Goal: Information Seeking & Learning: Learn about a topic

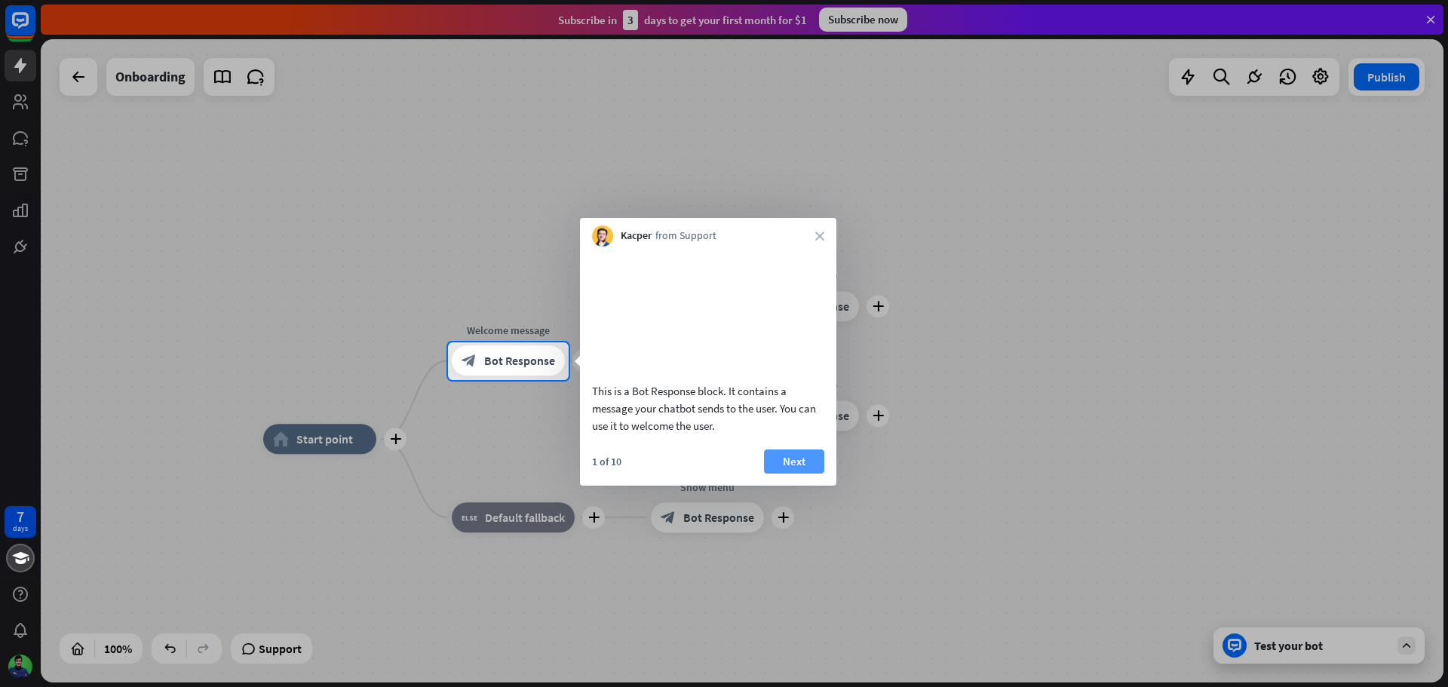
click at [799, 474] on button "Next" at bounding box center [794, 461] width 60 height 24
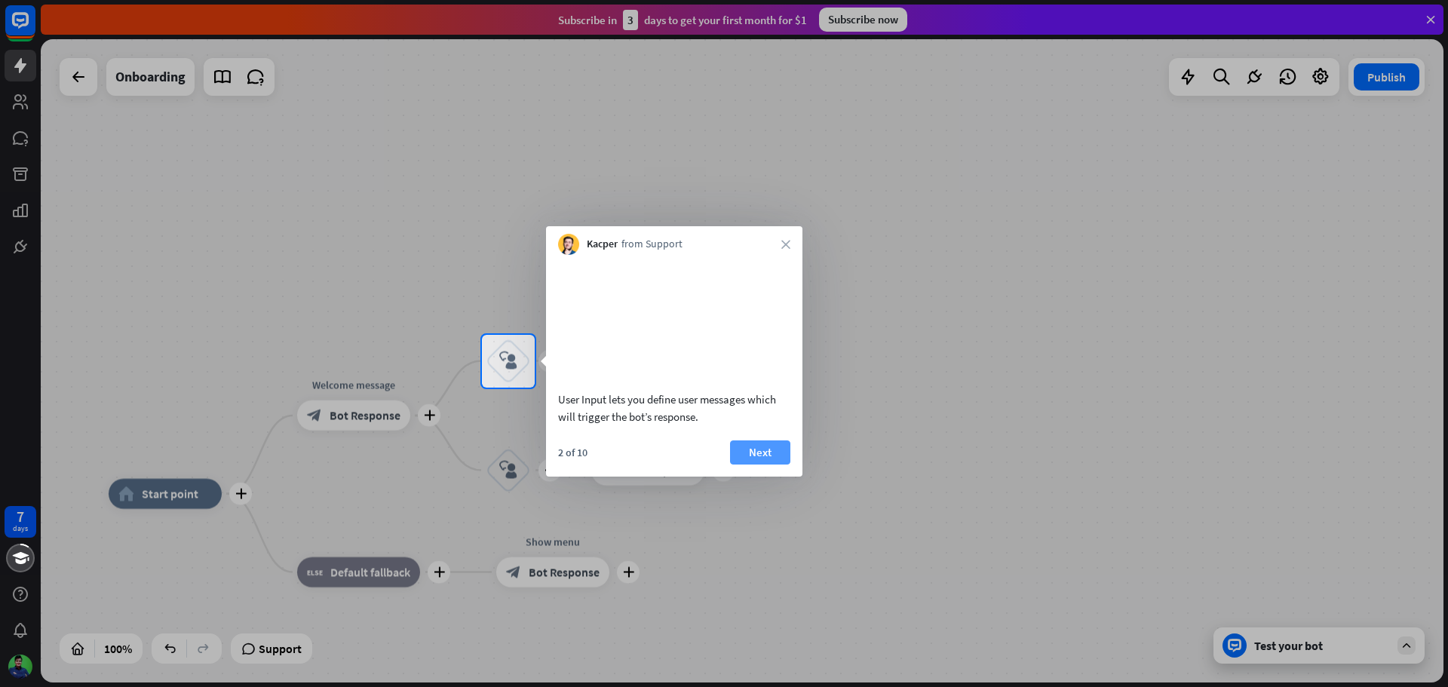
click at [774, 465] on button "Next" at bounding box center [760, 452] width 60 height 24
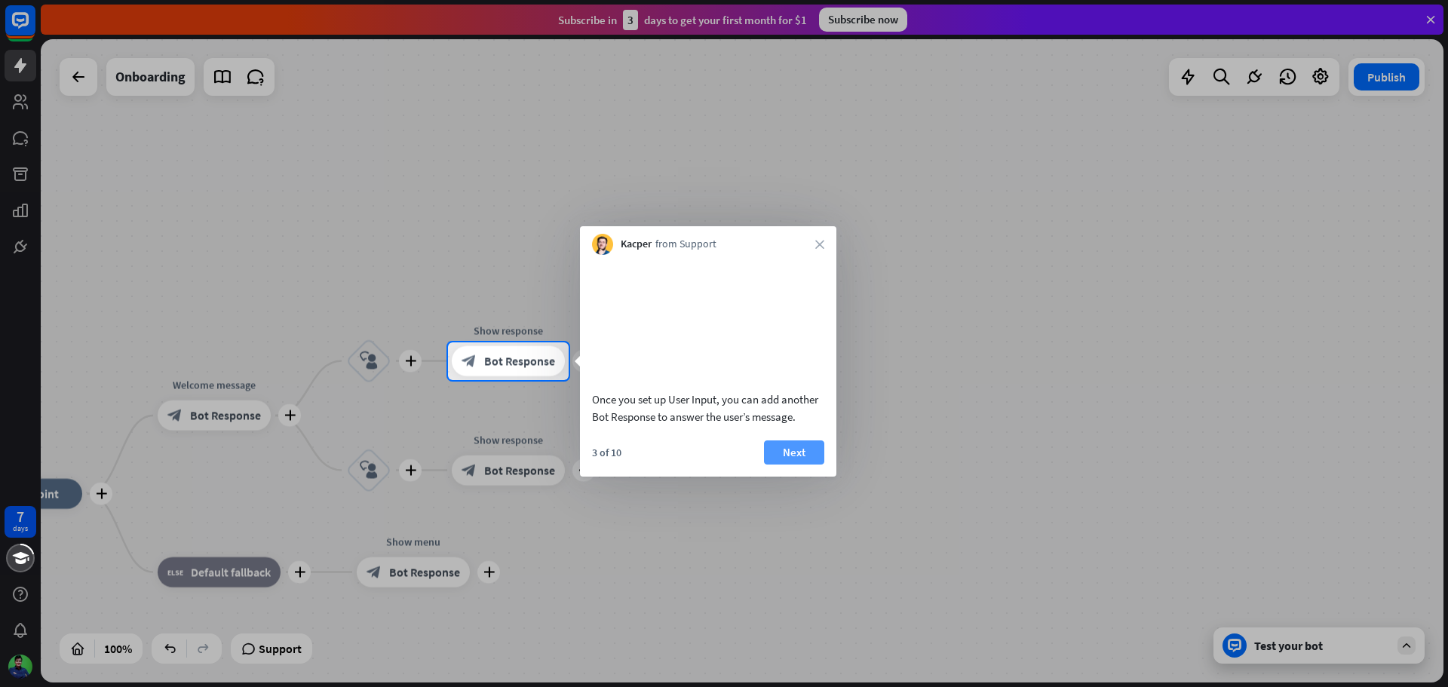
click at [792, 465] on button "Next" at bounding box center [794, 452] width 60 height 24
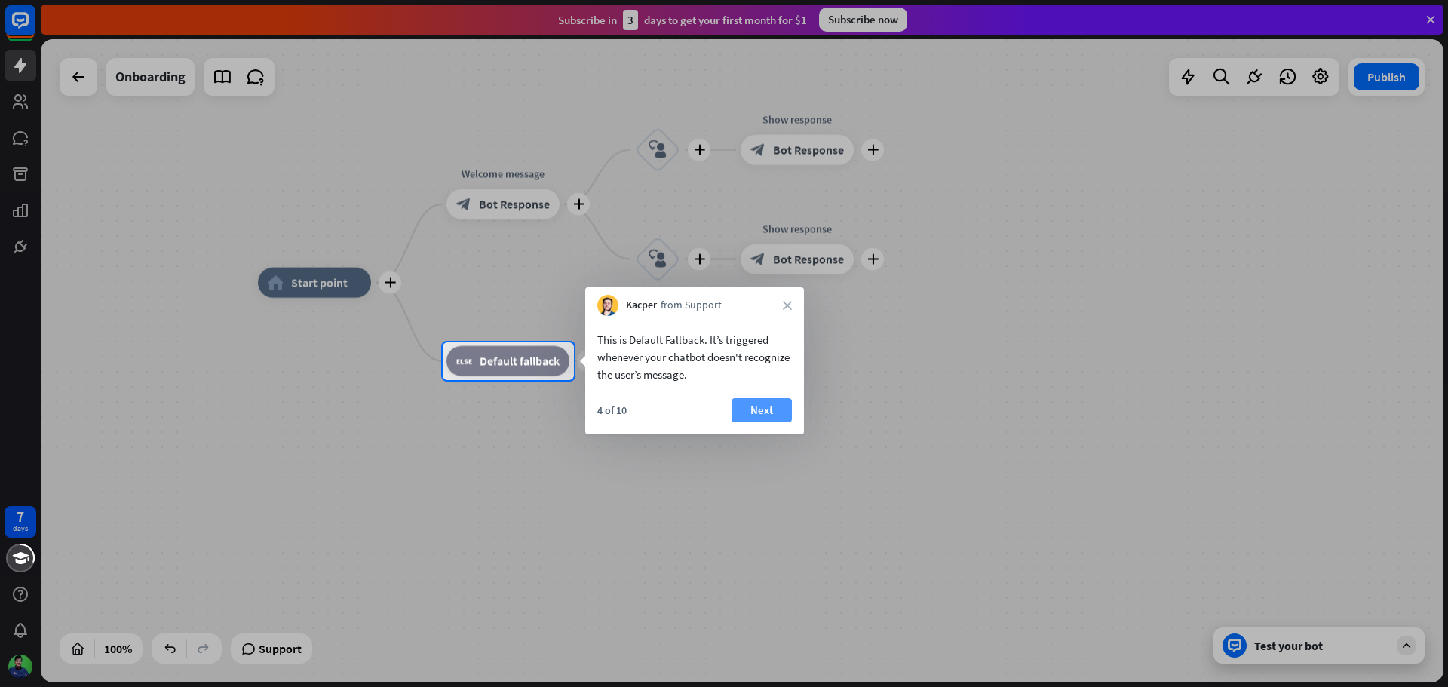
click at [747, 409] on button "Next" at bounding box center [762, 410] width 60 height 24
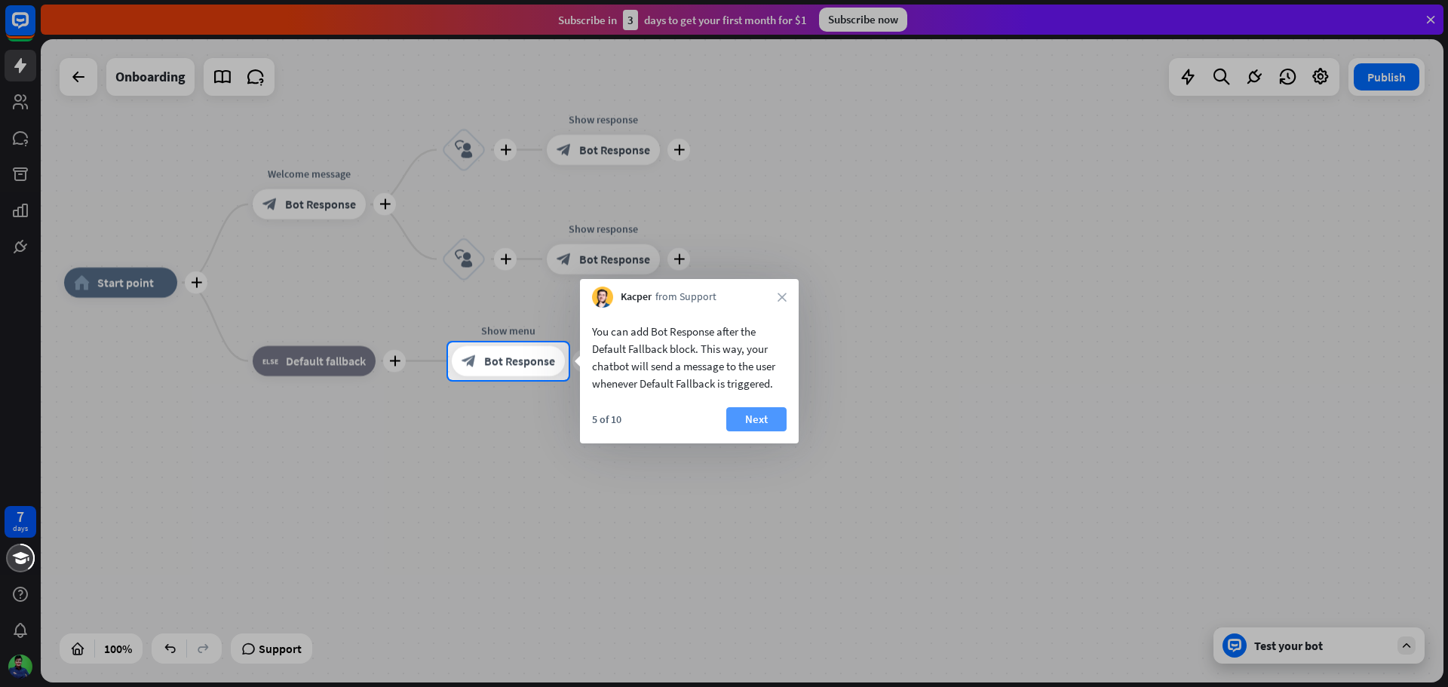
click at [749, 413] on button "Next" at bounding box center [756, 419] width 60 height 24
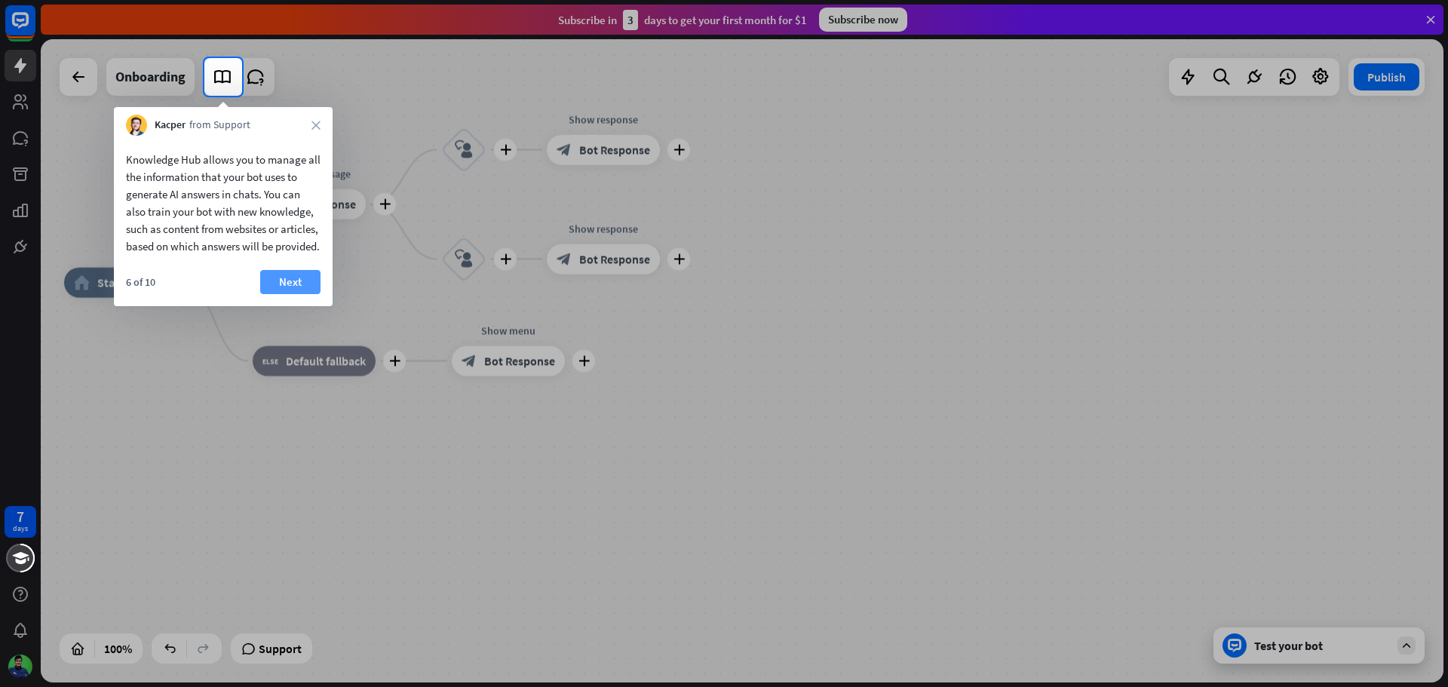
click at [287, 294] on button "Next" at bounding box center [290, 282] width 60 height 24
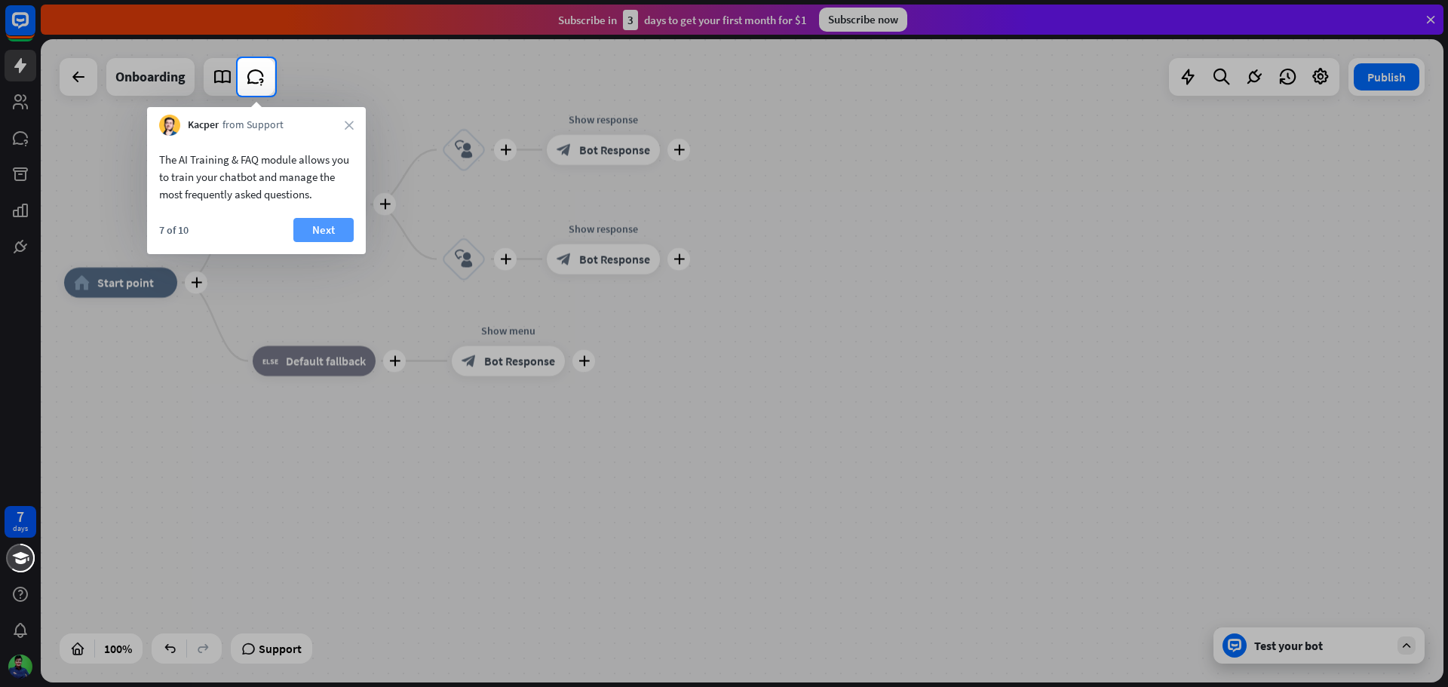
click at [319, 241] on button "Next" at bounding box center [323, 230] width 60 height 24
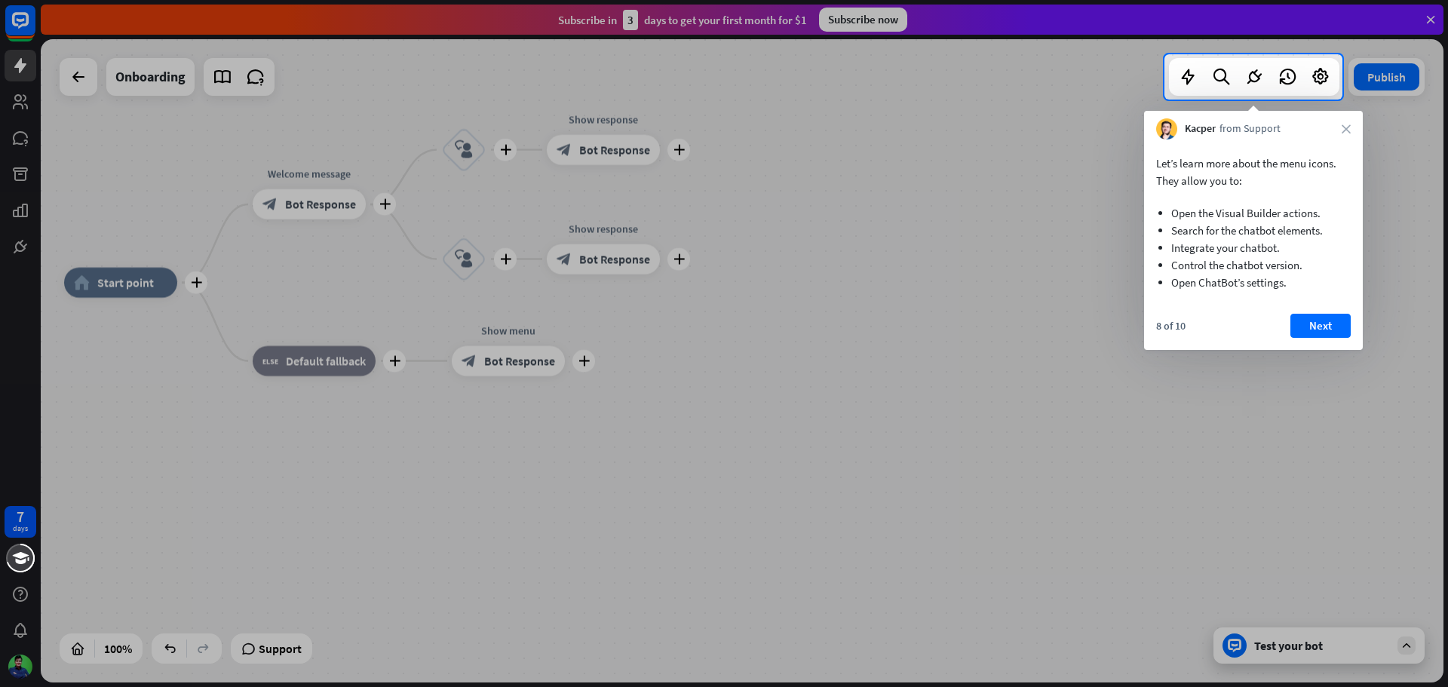
click at [1304, 340] on div "8 of 10 Next" at bounding box center [1253, 332] width 219 height 36
click at [1309, 323] on button "Next" at bounding box center [1320, 326] width 60 height 24
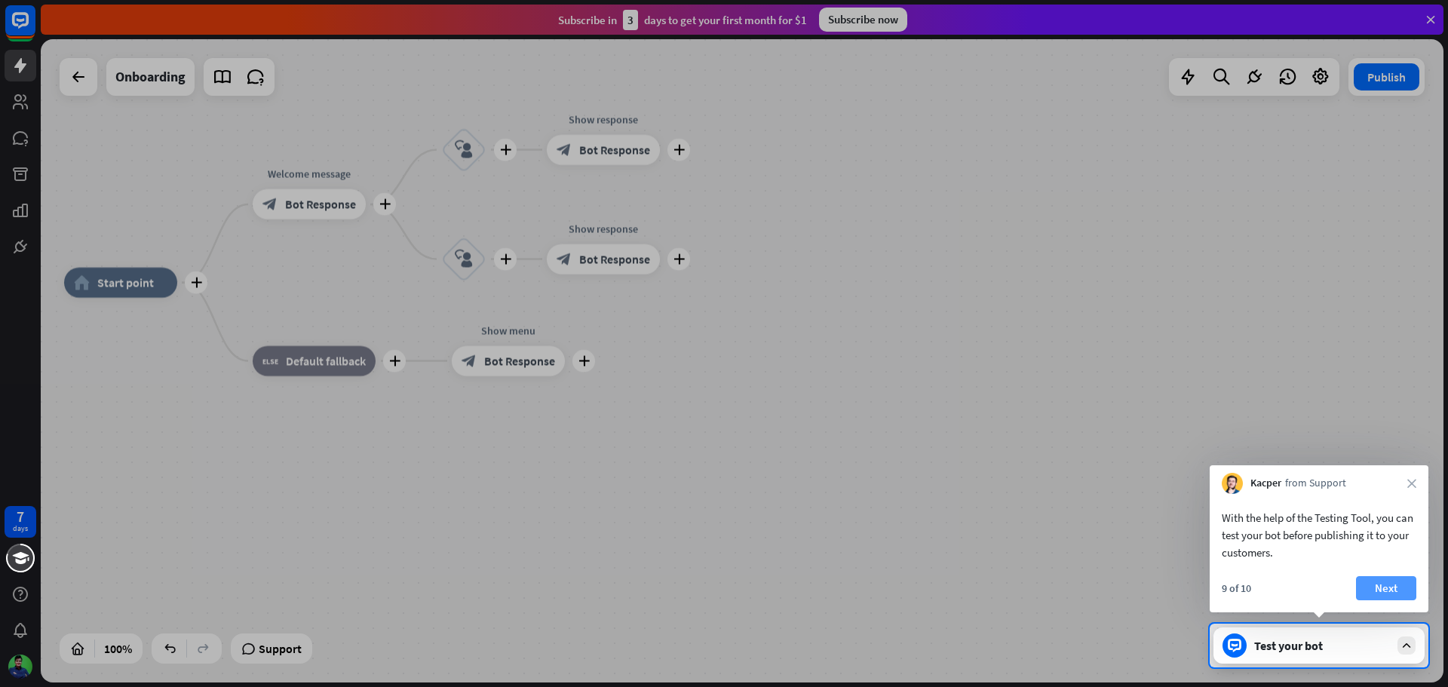
click at [1373, 582] on button "Next" at bounding box center [1386, 588] width 60 height 24
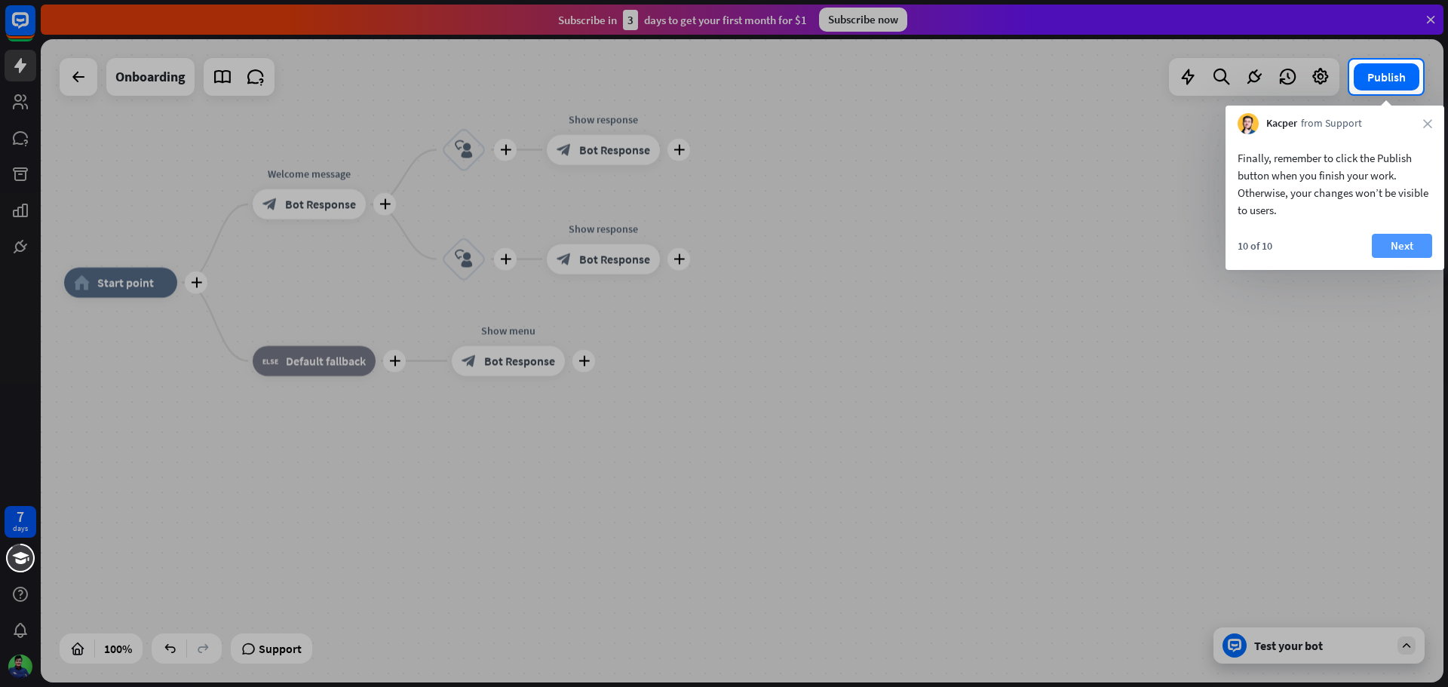
click at [1402, 244] on button "Next" at bounding box center [1402, 246] width 60 height 24
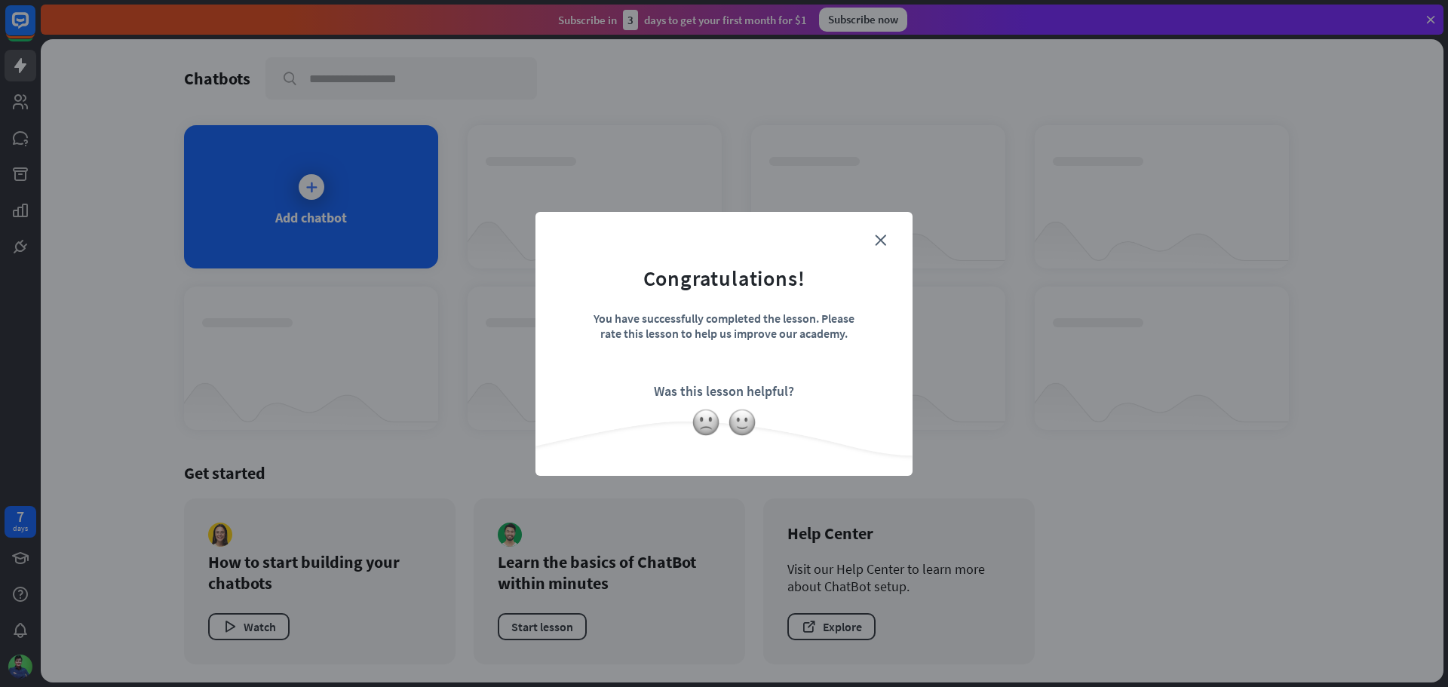
click at [886, 235] on form "Congratulations! You have successfully completed the lesson. Please rate this l…" at bounding box center [723, 321] width 339 height 180
click at [887, 235] on form "Congratulations! You have successfully completed the lesson. Please rate this l…" at bounding box center [723, 321] width 339 height 180
click at [879, 235] on icon "close" at bounding box center [880, 240] width 11 height 11
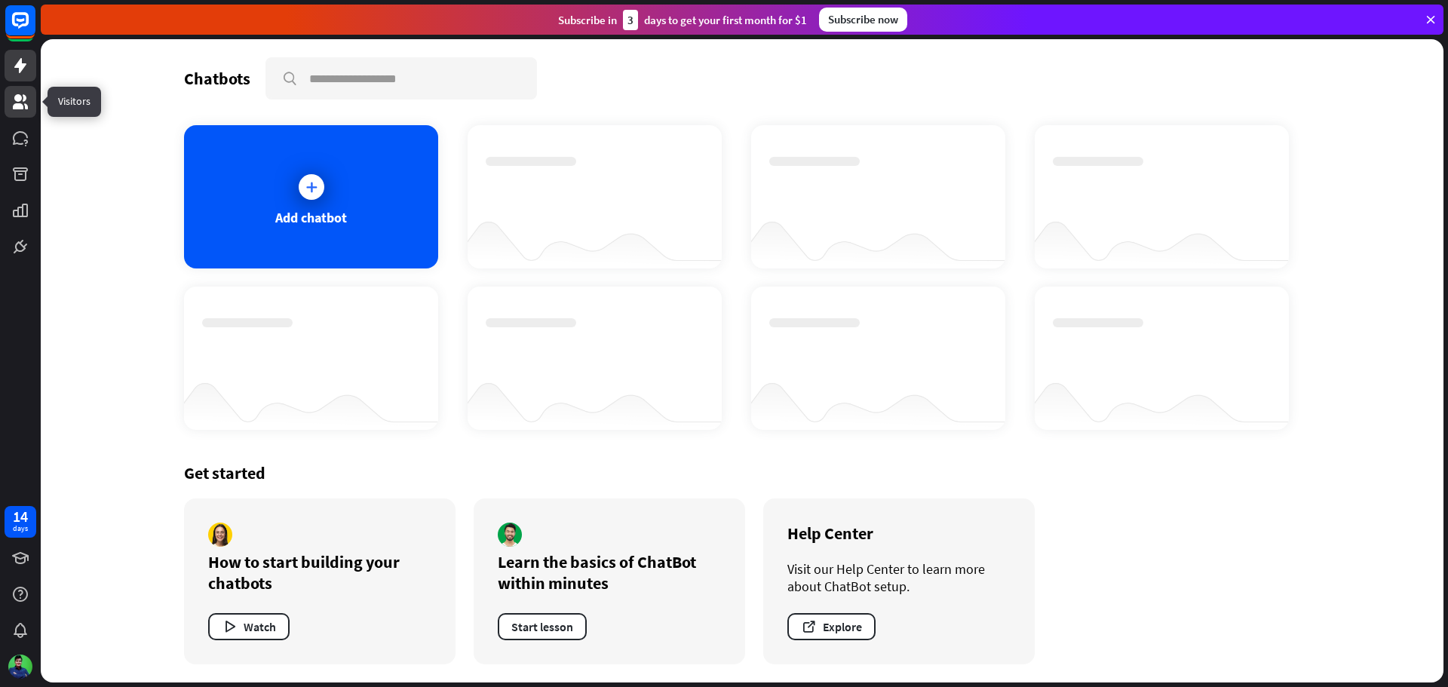
click at [24, 104] on icon at bounding box center [20, 102] width 18 height 18
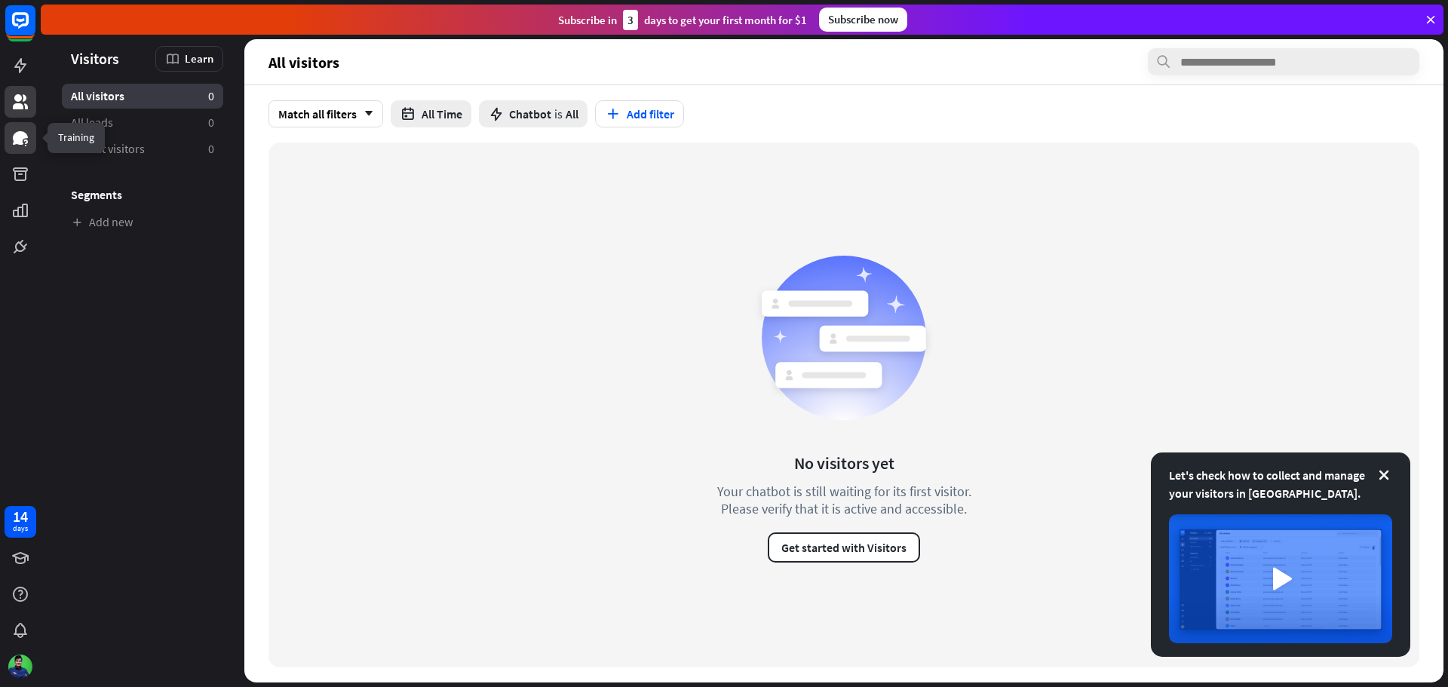
click at [33, 135] on link at bounding box center [21, 138] width 32 height 32
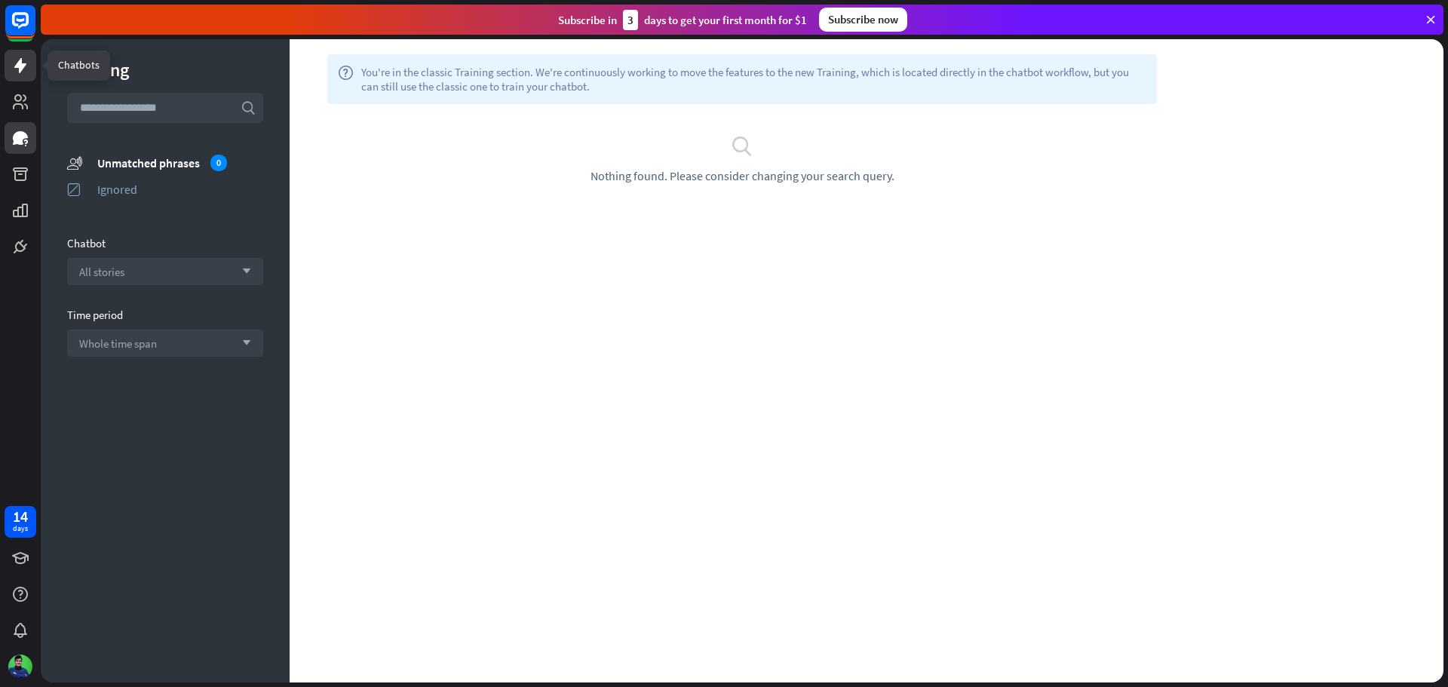
click at [27, 66] on icon at bounding box center [20, 66] width 18 height 18
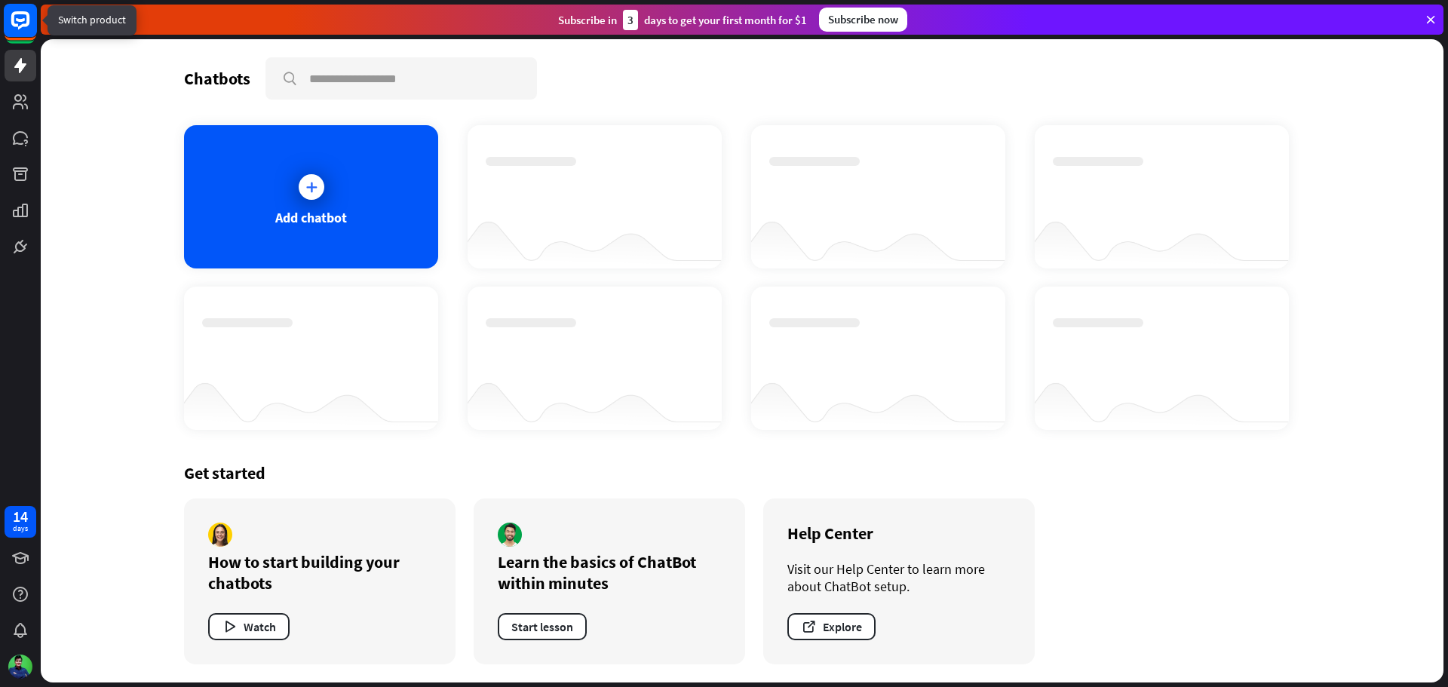
click at [11, 26] on rect at bounding box center [20, 20] width 33 height 33
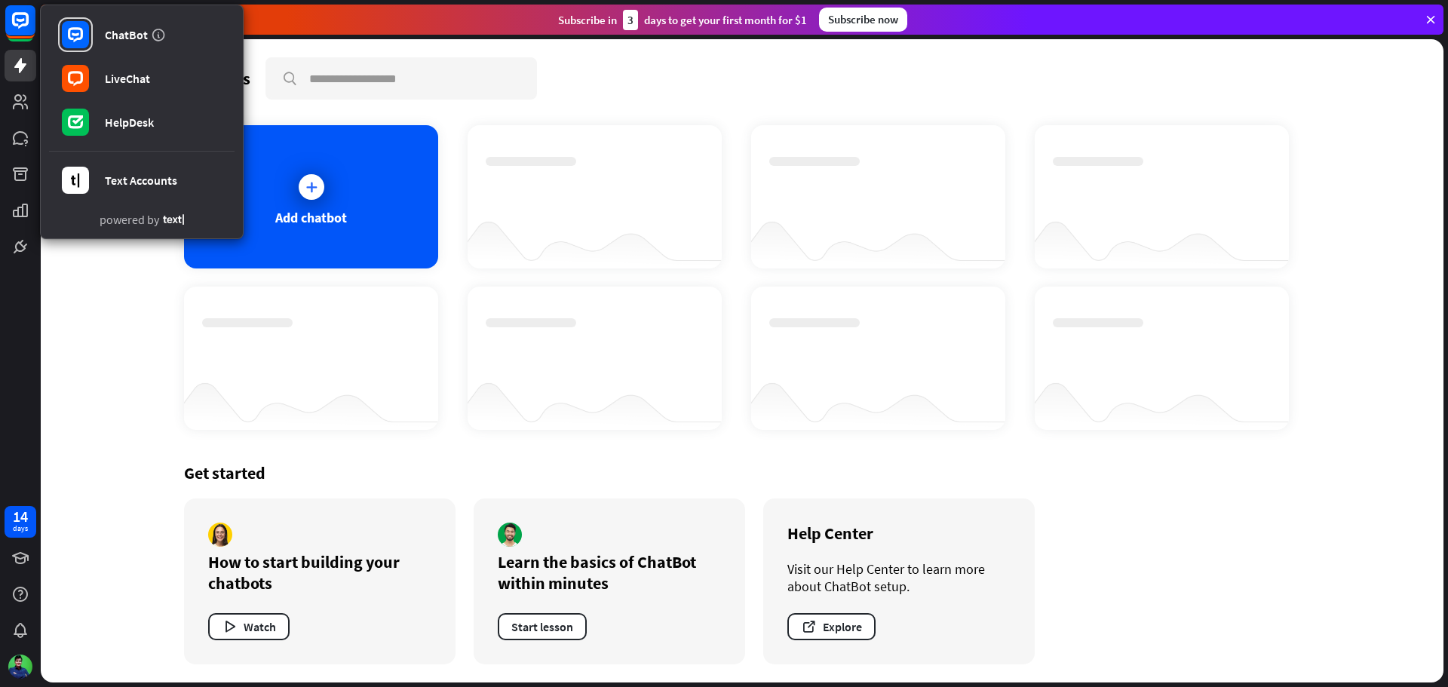
click at [119, 558] on div "Chatbots search Add chatbot Get started How to start building your chatbots Wat…" at bounding box center [742, 360] width 1403 height 643
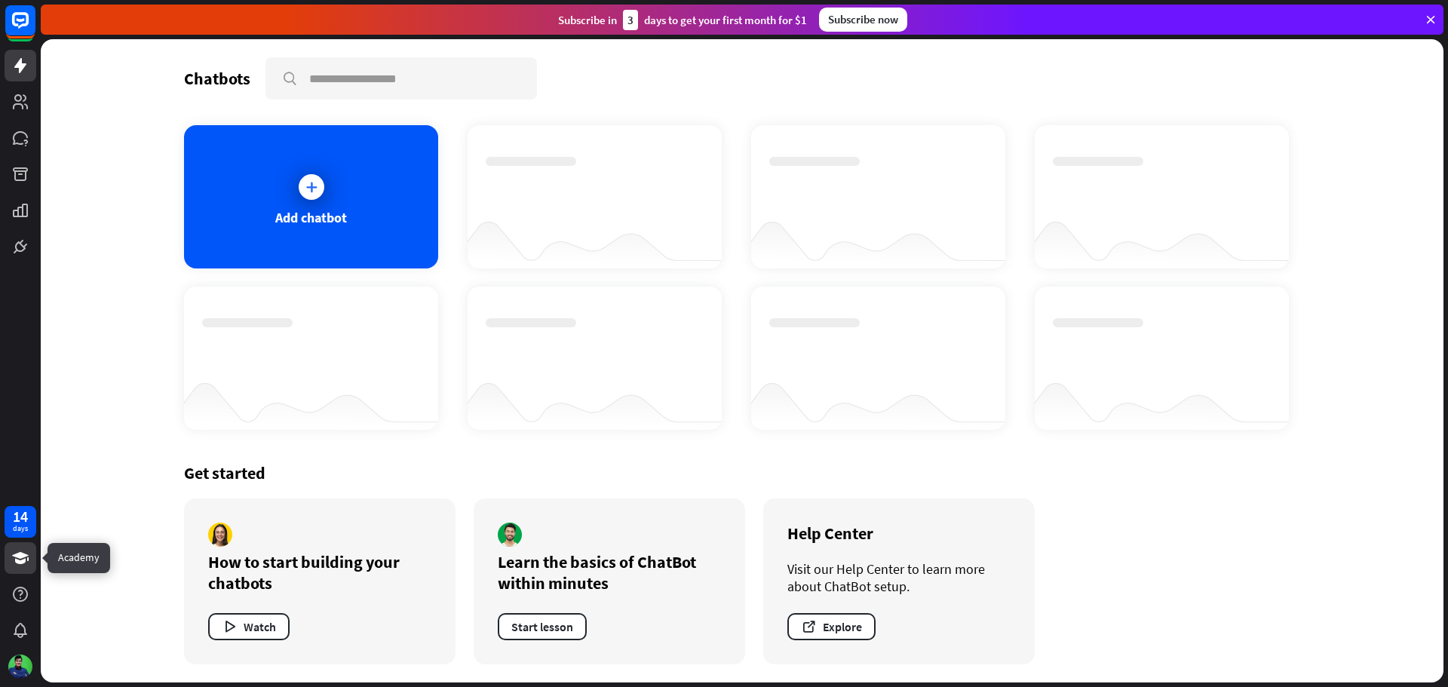
click at [25, 555] on icon at bounding box center [20, 558] width 17 height 12
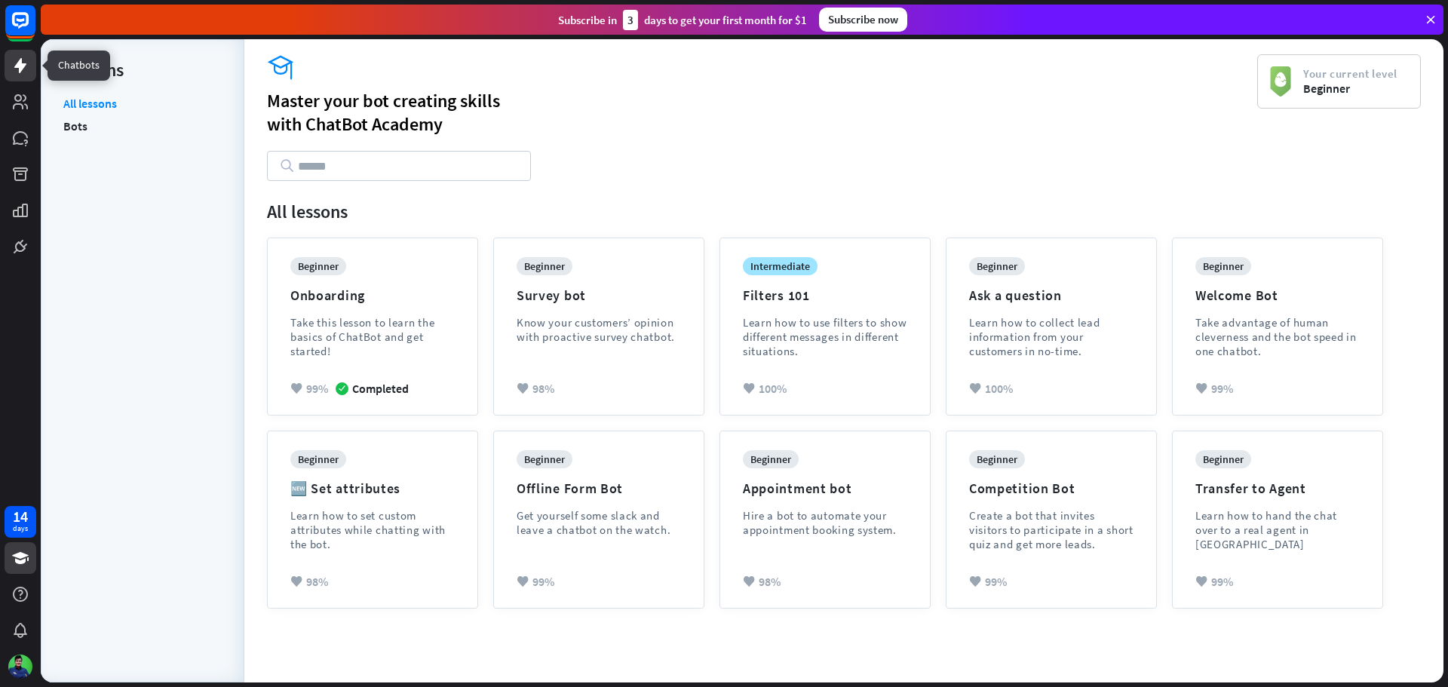
click at [31, 57] on link at bounding box center [21, 66] width 32 height 32
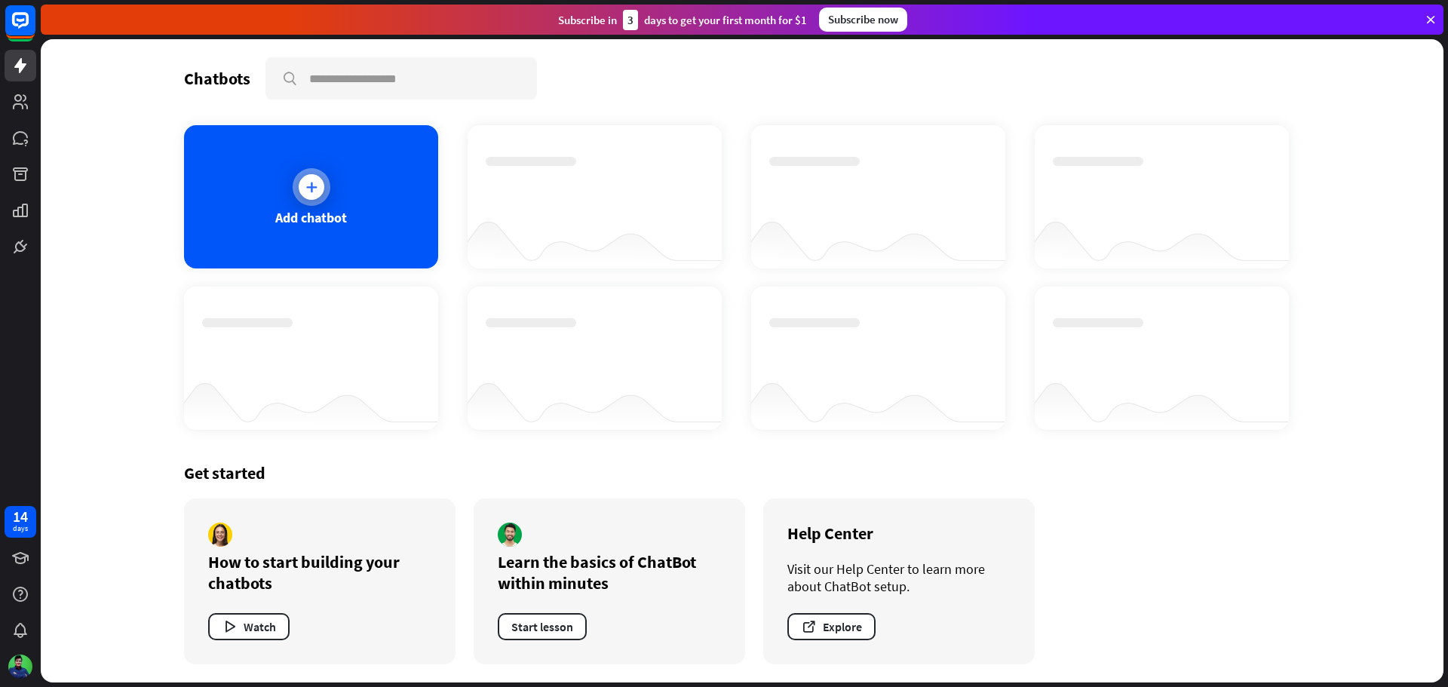
click at [353, 199] on div "Add chatbot" at bounding box center [311, 196] width 254 height 143
